Goal: Transaction & Acquisition: Download file/media

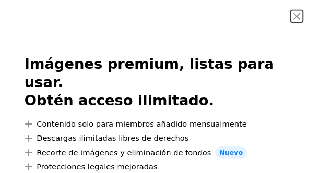
scroll to position [137, 0]
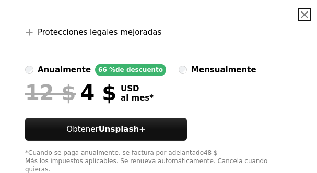
click at [298, 15] on button "An X shape" at bounding box center [304, 14] width 13 height 13
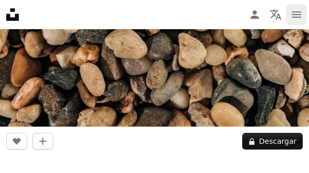
drag, startPoint x: 232, startPoint y: 89, endPoint x: 294, endPoint y: 20, distance: 93.1
click at [294, 20] on icon "navigation menu" at bounding box center [296, 14] width 13 height 13
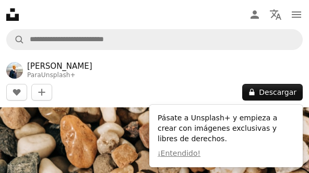
click at [268, 83] on header "[PERSON_NAME] Para Unsplash+ A heart A plus sign Editar imagen Plus sign for Un…" at bounding box center [154, 80] width 309 height 53
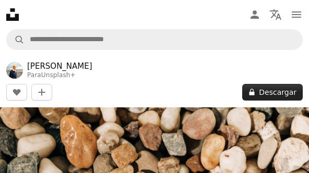
click at [267, 88] on button "A lock Descargar" at bounding box center [272, 92] width 61 height 17
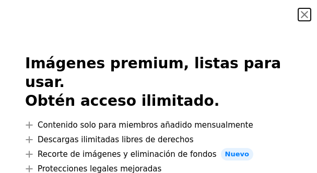
click at [298, 16] on button "An X shape" at bounding box center [304, 14] width 13 height 13
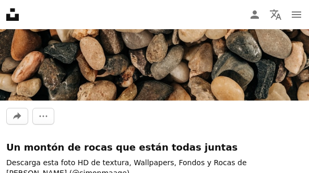
scroll to position [417, 0]
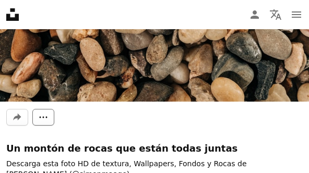
click at [38, 111] on button "More Actions" at bounding box center [43, 117] width 22 height 17
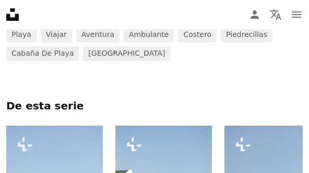
scroll to position [52, 0]
drag, startPoint x: 164, startPoint y: 126, endPoint x: 130, endPoint y: 89, distance: 50.6
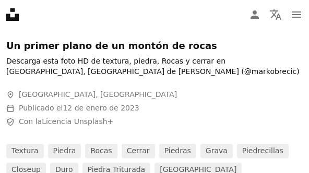
scroll to position [157, 0]
